Goal: Find specific page/section: Find specific page/section

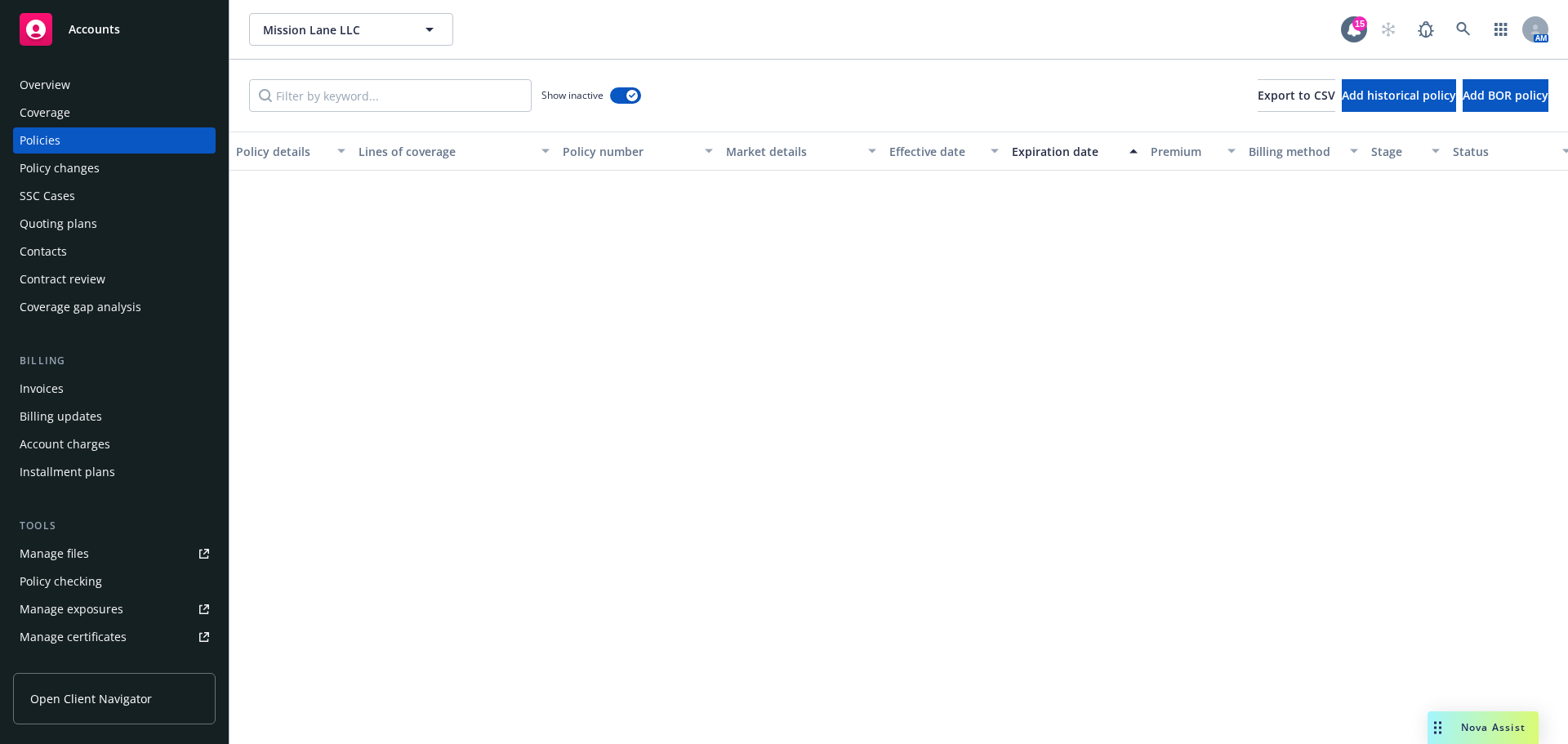
scroll to position [3778, 0]
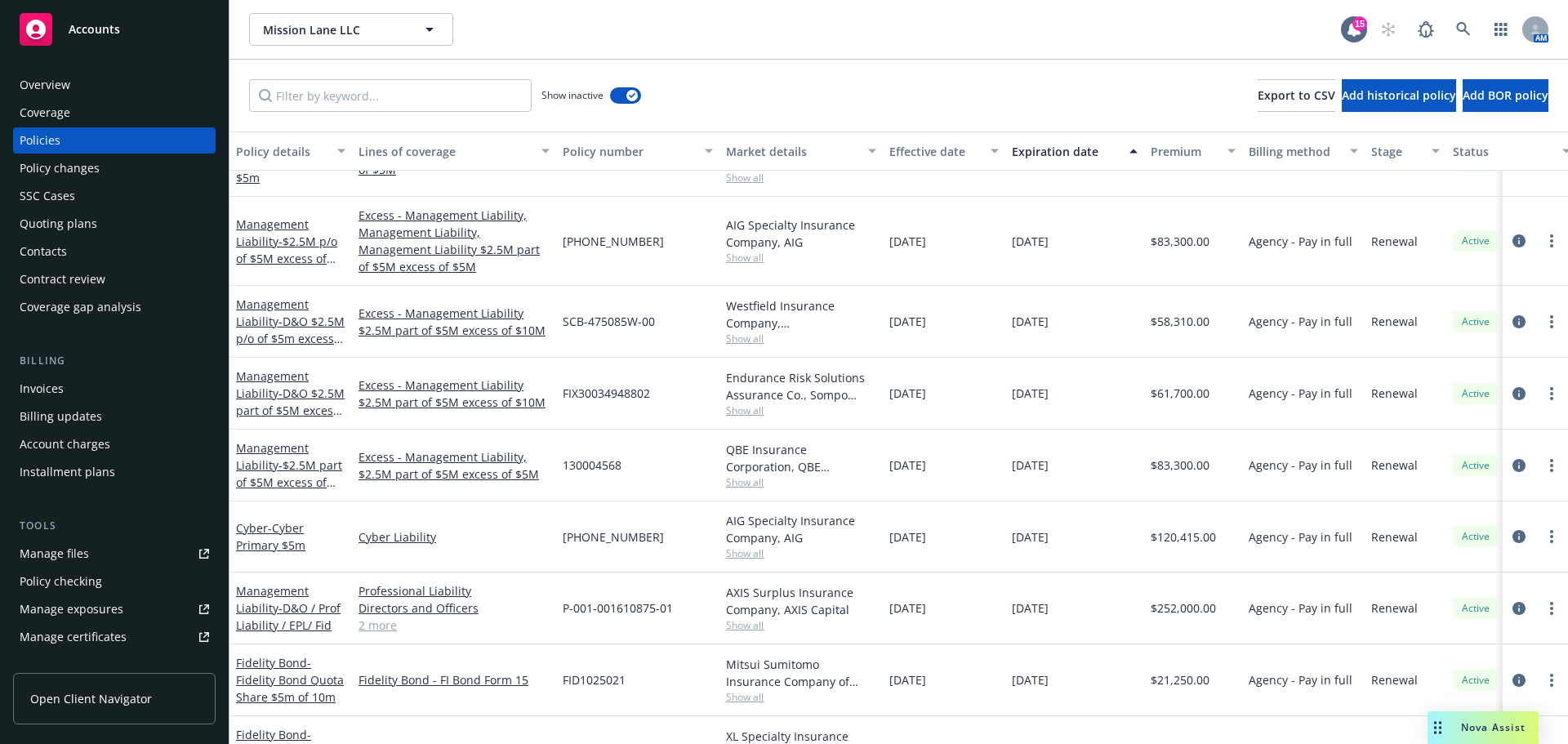
click at [99, 23] on span "Accounts" at bounding box center [94, 29] width 51 height 14
